Goal: Task Accomplishment & Management: Manage account settings

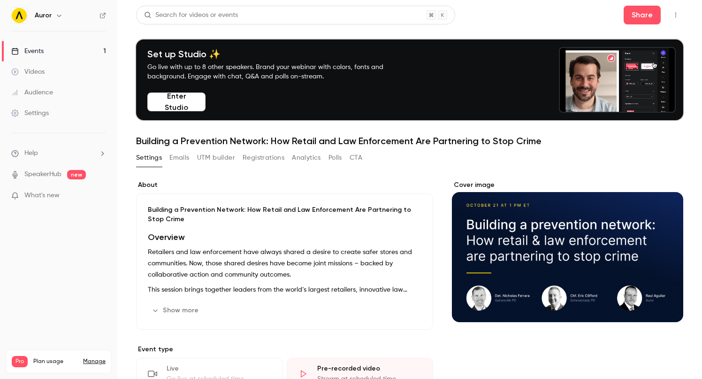
click at [38, 111] on div "Settings" at bounding box center [30, 112] width 38 height 9
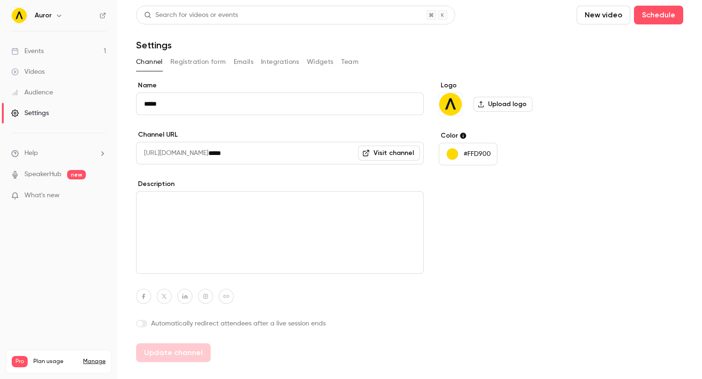
click at [341, 61] on button "Team" at bounding box center [350, 61] width 18 height 15
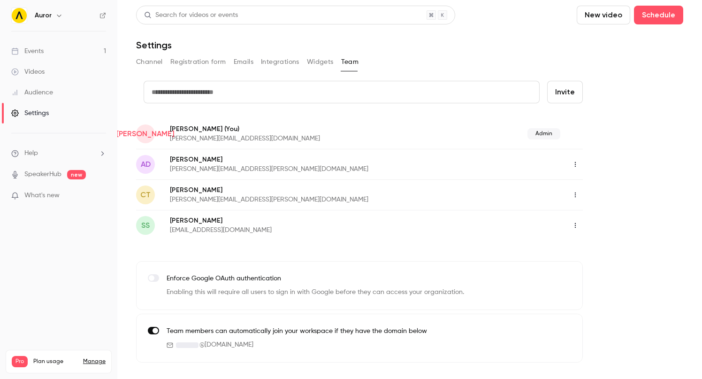
click at [203, 90] on input "text" at bounding box center [342, 92] width 396 height 23
type input "**********"
click at [565, 91] on button "Invite" at bounding box center [565, 92] width 36 height 23
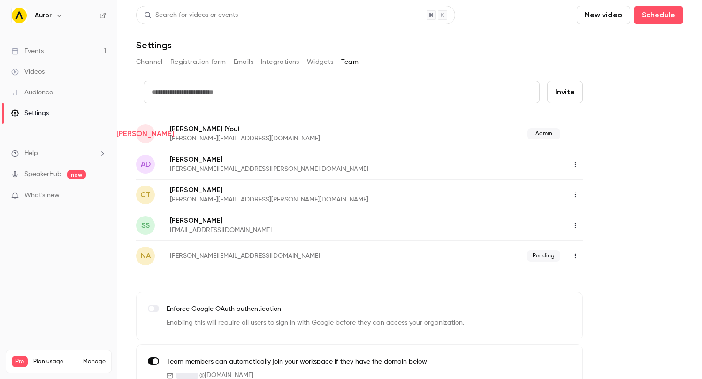
click at [576, 256] on icon "button" at bounding box center [575, 255] width 8 height 7
click at [626, 236] on div at bounding box center [351, 189] width 702 height 379
click at [214, 254] on p "[PERSON_NAME][EMAIL_ADDRESS][DOMAIN_NAME]" at bounding box center [297, 255] width 254 height 9
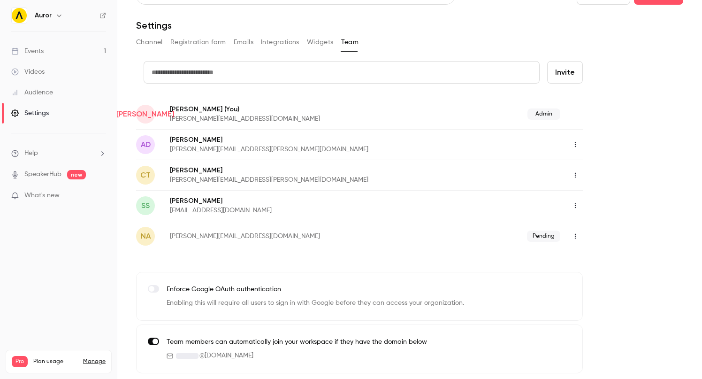
click at [46, 114] on div "Settings" at bounding box center [30, 112] width 38 height 9
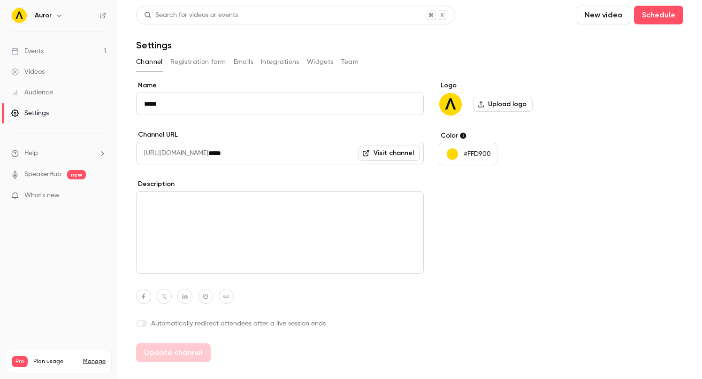
click at [294, 59] on button "Integrations" at bounding box center [280, 61] width 38 height 15
